Goal: Transaction & Acquisition: Purchase product/service

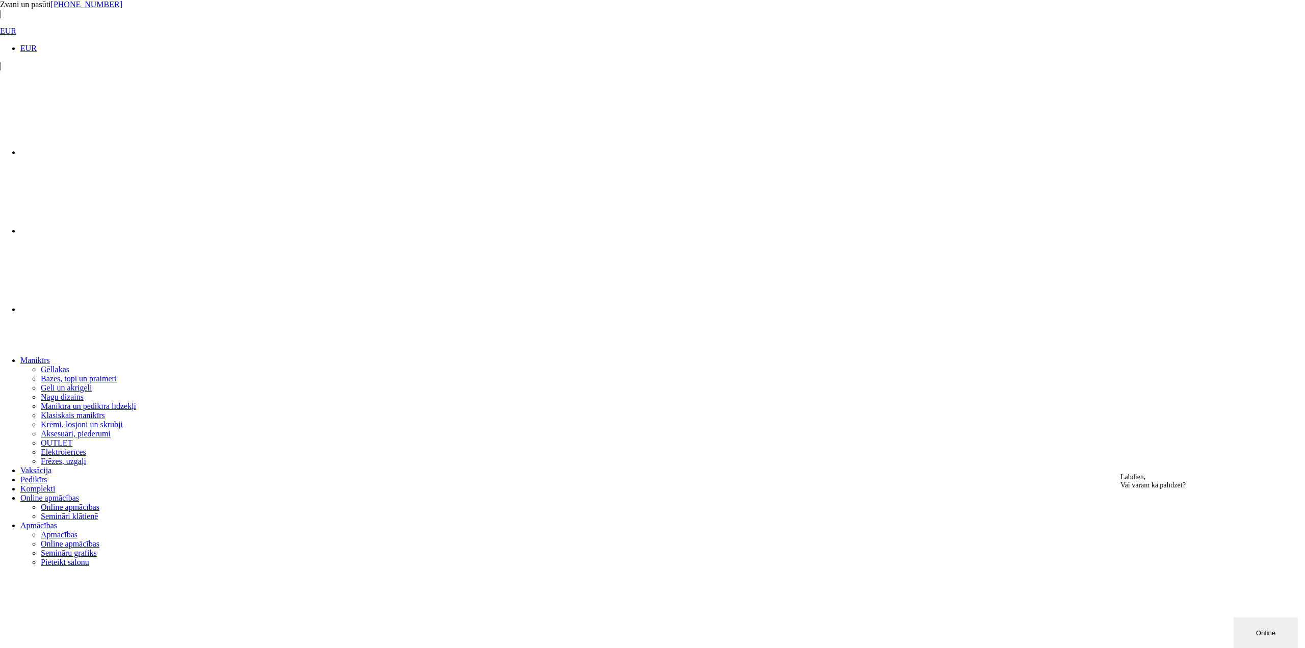
click at [69, 365] on link "Gēllakas" at bounding box center [55, 369] width 29 height 9
